Goal: Navigation & Orientation: Find specific page/section

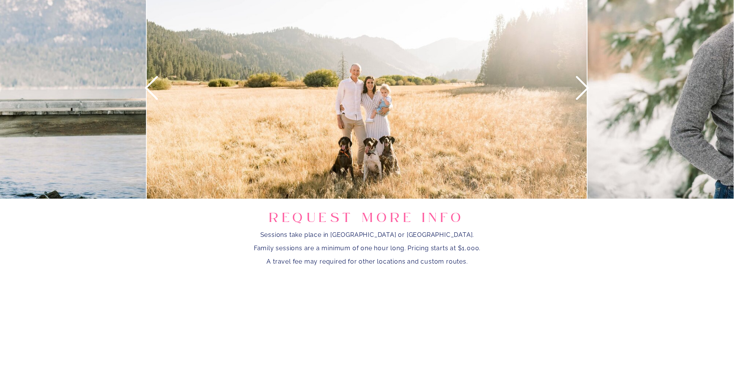
scroll to position [867, 0]
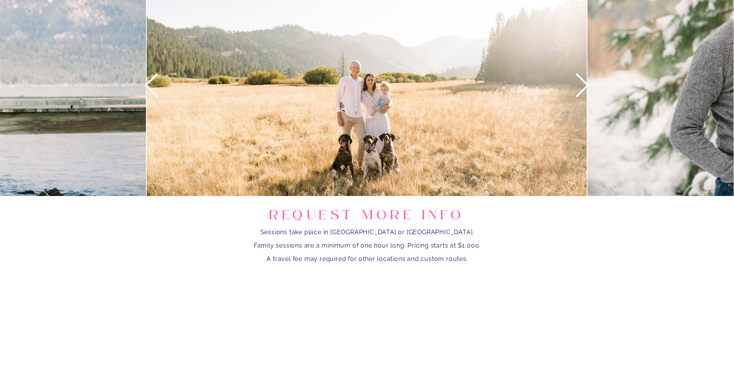
drag, startPoint x: 581, startPoint y: 85, endPoint x: 592, endPoint y: 88, distance: 11.0
click at [587, 86] on icon at bounding box center [582, 85] width 28 height 28
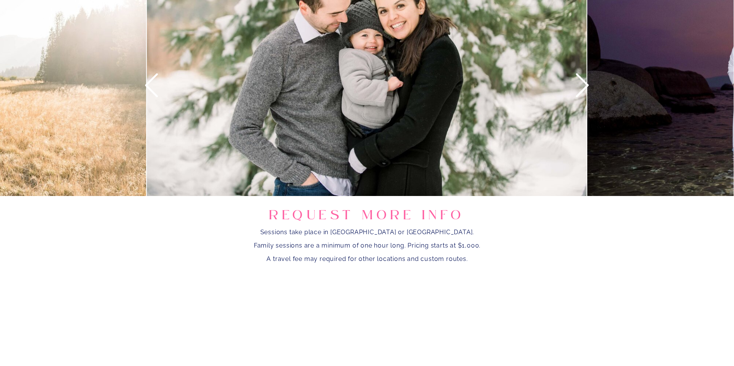
click at [581, 88] on icon at bounding box center [582, 85] width 28 height 28
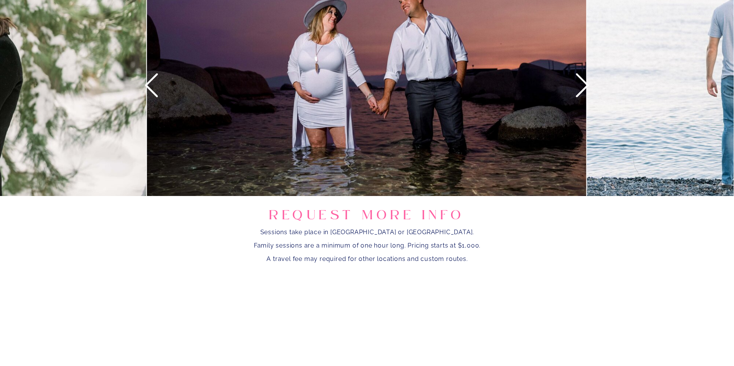
click at [579, 88] on icon at bounding box center [582, 85] width 28 height 28
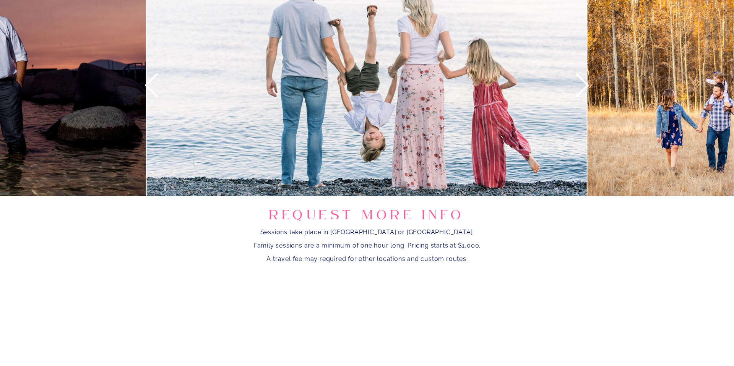
click at [579, 87] on icon at bounding box center [582, 85] width 28 height 28
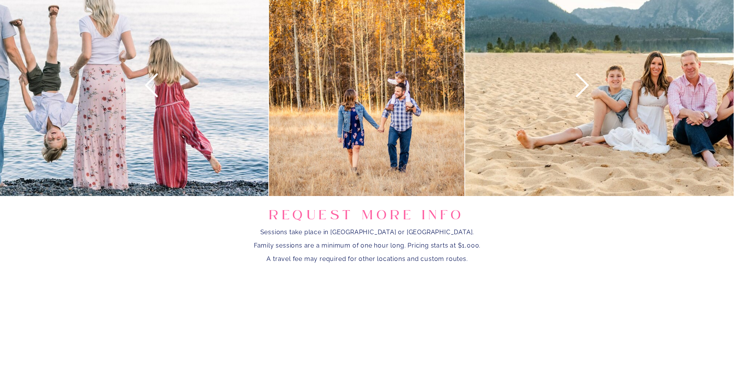
click at [579, 87] on icon at bounding box center [582, 85] width 28 height 28
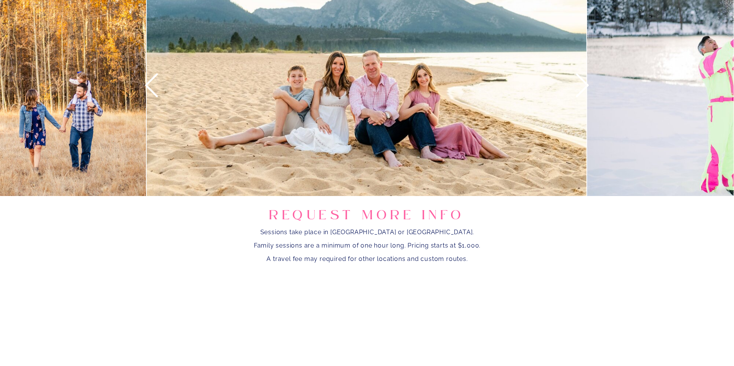
click at [577, 85] on icon at bounding box center [582, 85] width 28 height 28
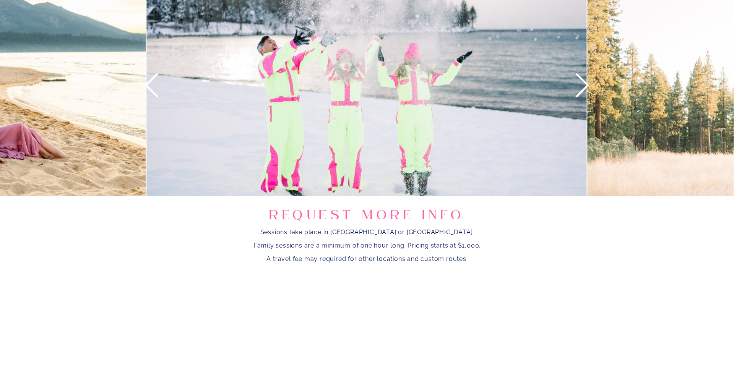
click at [578, 81] on icon at bounding box center [582, 85] width 28 height 28
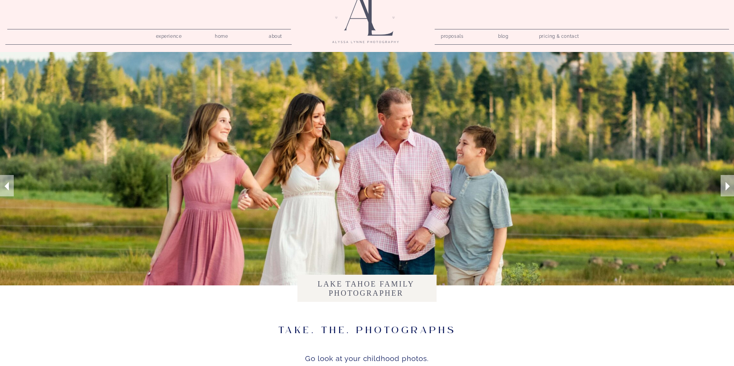
scroll to position [0, 0]
